Goal: Transaction & Acquisition: Purchase product/service

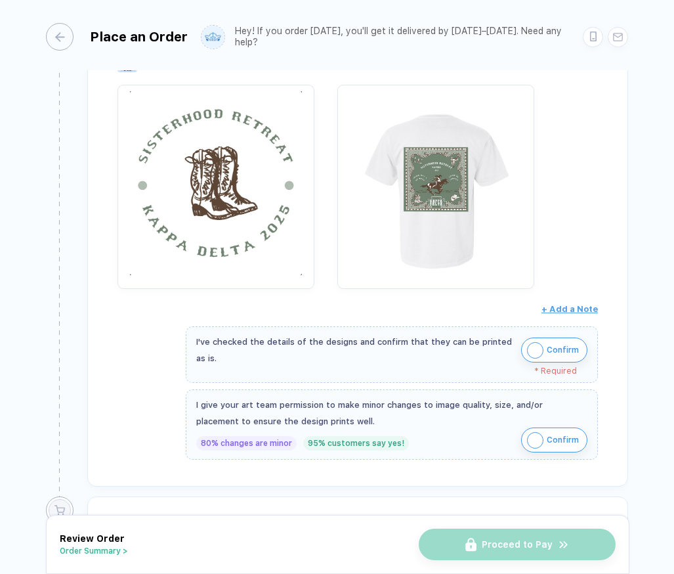
scroll to position [270, 0]
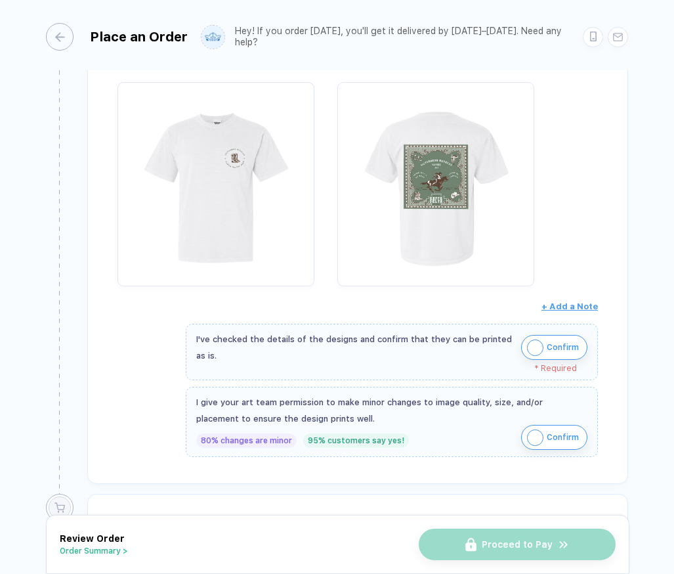
click at [532, 345] on img "button" at bounding box center [535, 347] width 16 height 16
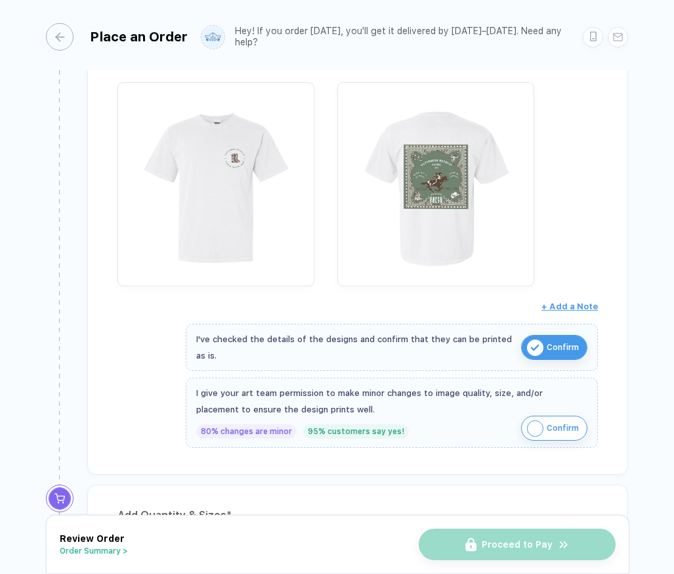
click at [543, 429] on button "Confirm" at bounding box center [554, 427] width 66 height 25
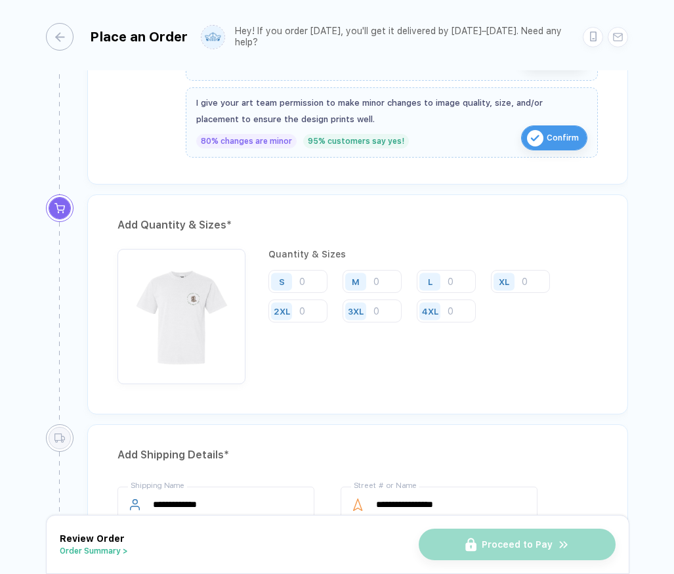
scroll to position [557, 0]
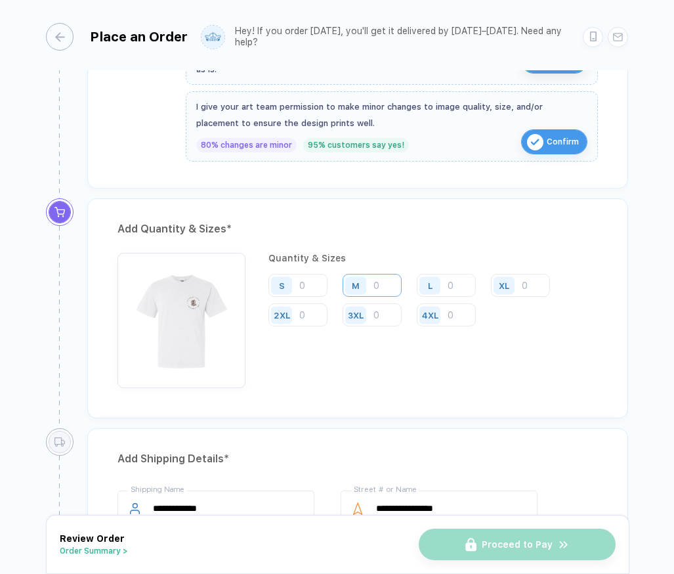
click at [377, 288] on input "number" at bounding box center [372, 285] width 59 height 23
type input "16"
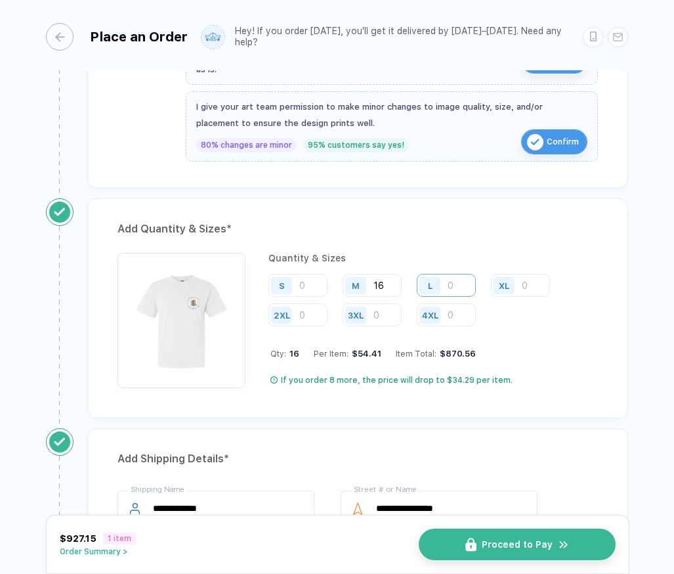
click at [456, 284] on input "number" at bounding box center [446, 285] width 59 height 23
type input "25"
click at [530, 289] on input "number" at bounding box center [520, 285] width 59 height 23
type input "12"
click at [316, 314] on input "number" at bounding box center [297, 314] width 59 height 23
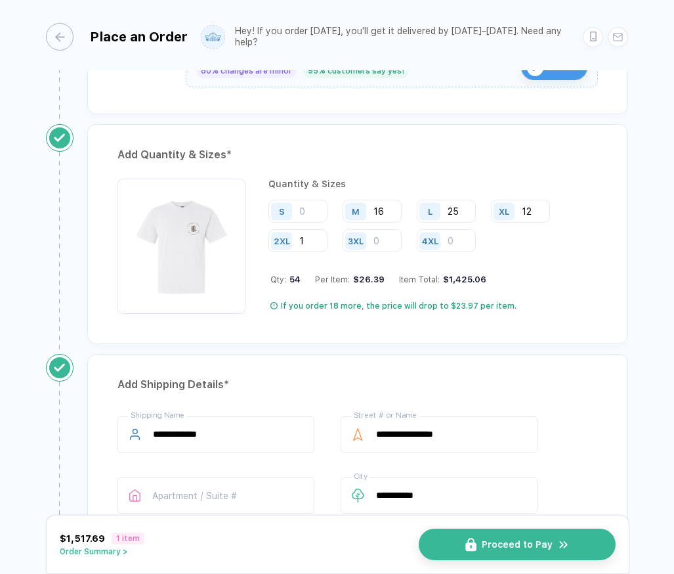
scroll to position [635, 0]
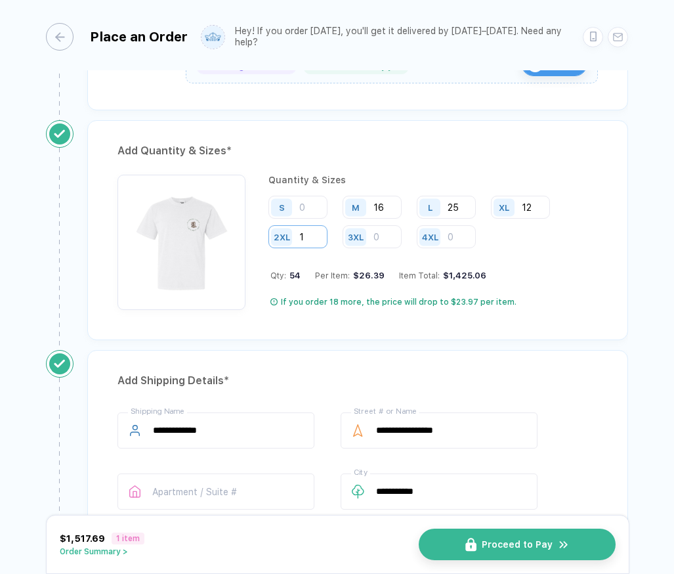
type input "1"
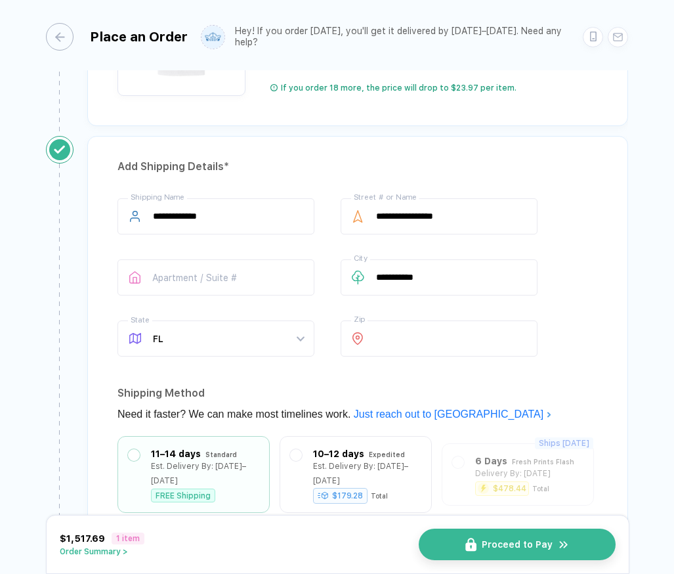
scroll to position [857, 0]
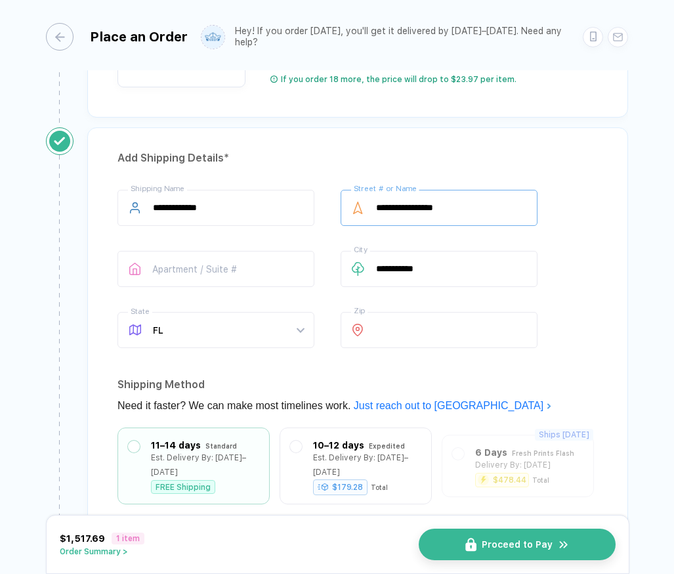
drag, startPoint x: 480, startPoint y: 189, endPoint x: 513, endPoint y: 225, distance: 49.2
click at [513, 225] on div "**********" at bounding box center [439, 210] width 197 height 41
type input "**********"
click at [232, 282] on input "text" at bounding box center [215, 269] width 197 height 36
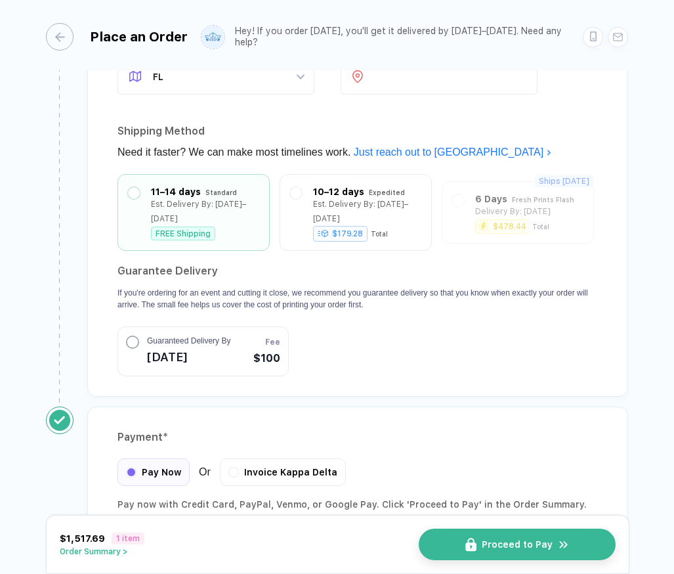
scroll to position [1051, 0]
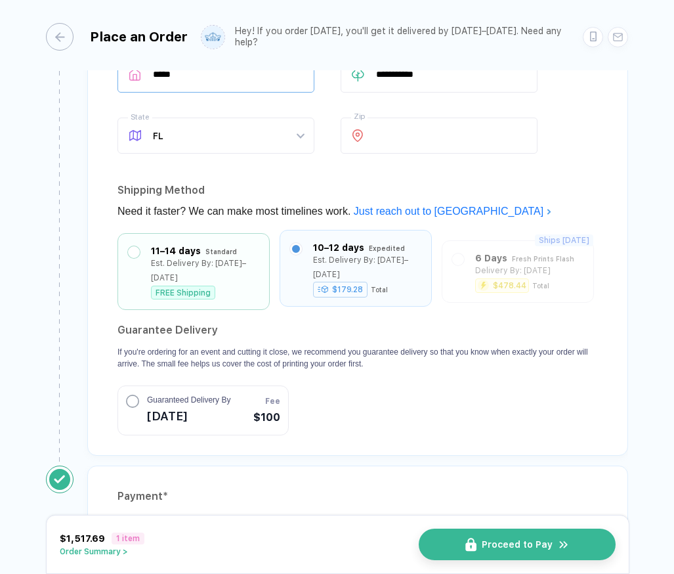
type input "*****"
click at [291, 245] on label at bounding box center [296, 249] width 12 height 12
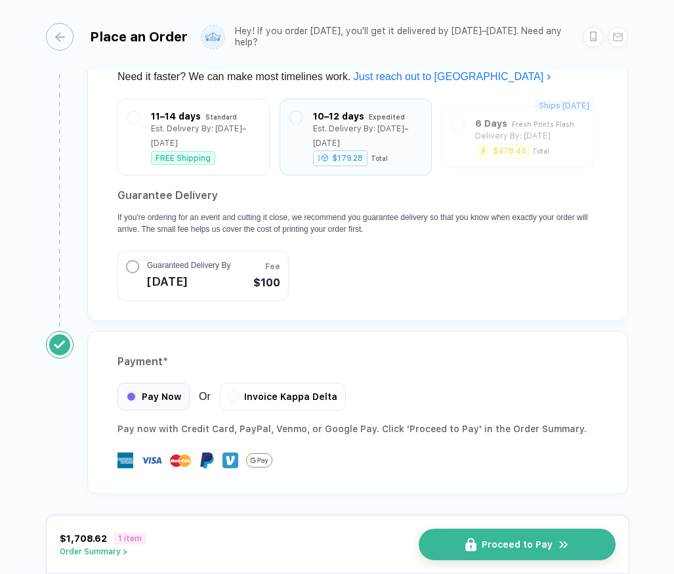
scroll to position [1242, 0]
click at [293, 393] on span "Invoice Kappa Delta" at bounding box center [290, 394] width 93 height 11
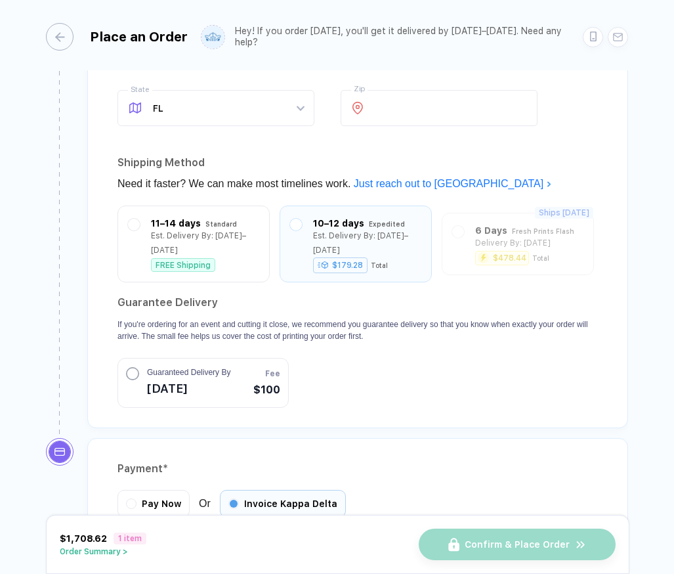
scroll to position [1372, 0]
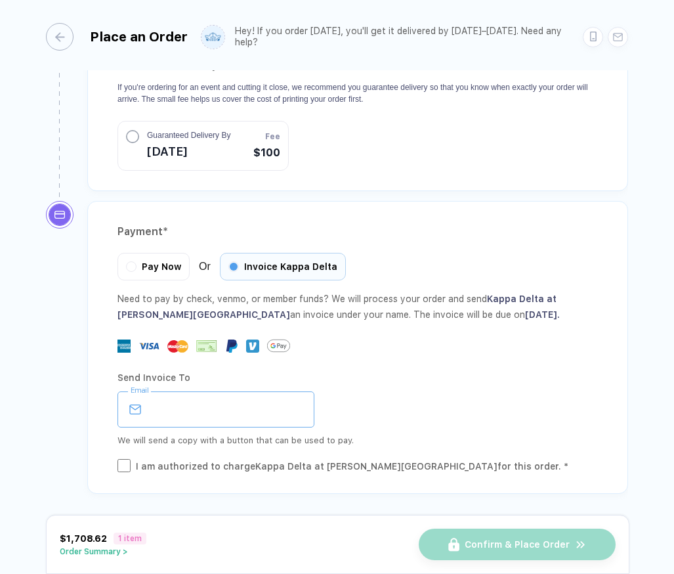
click at [226, 408] on input "email" at bounding box center [215, 409] width 197 height 36
type input "**********"
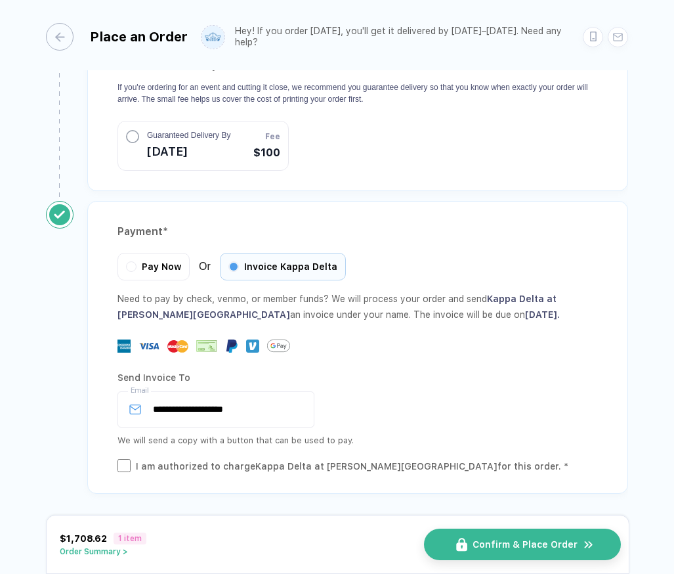
click at [524, 540] on span "Confirm & Place Order" at bounding box center [525, 544] width 105 height 11
